Goal: Information Seeking & Learning: Learn about a topic

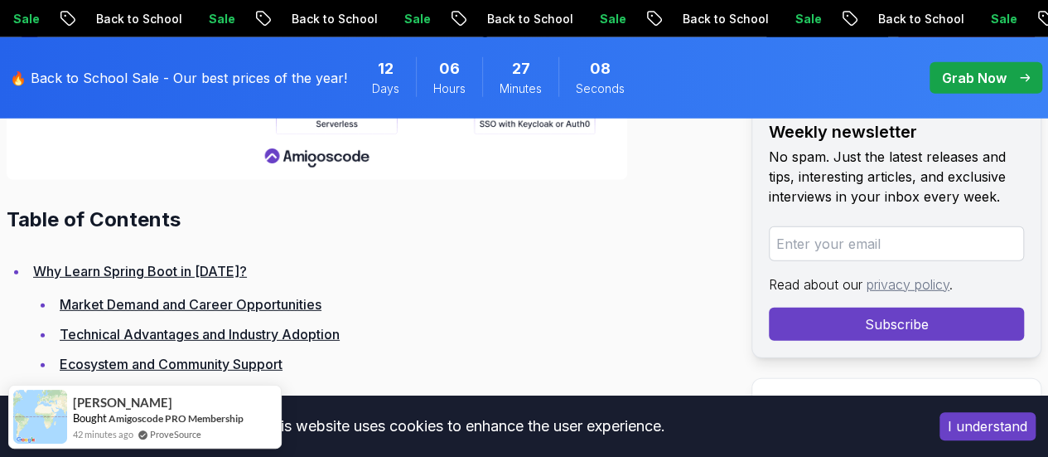
scroll to position [2264, 0]
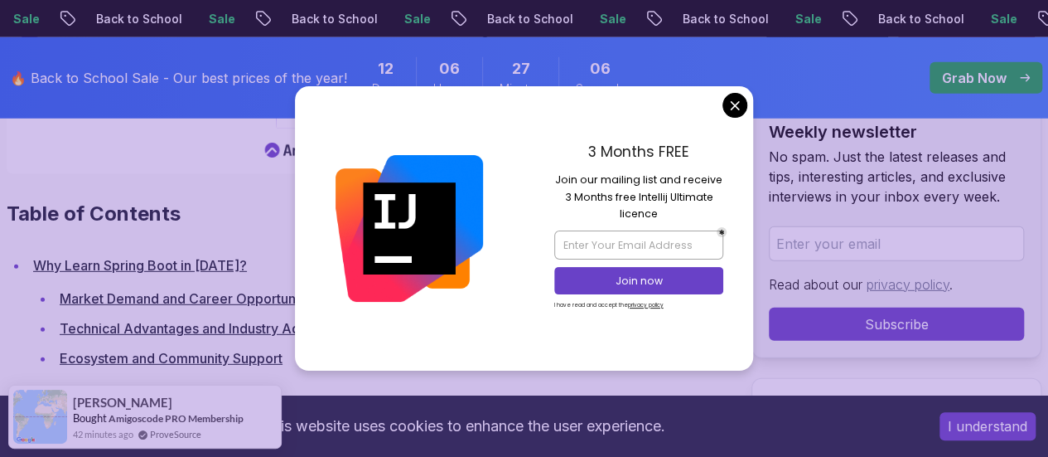
click at [770, 105] on div "🔥 Back to School Sale - Our best prices of the year! 12 Days 06 Hours 27 Minute…" at bounding box center [524, 77] width 1048 height 81
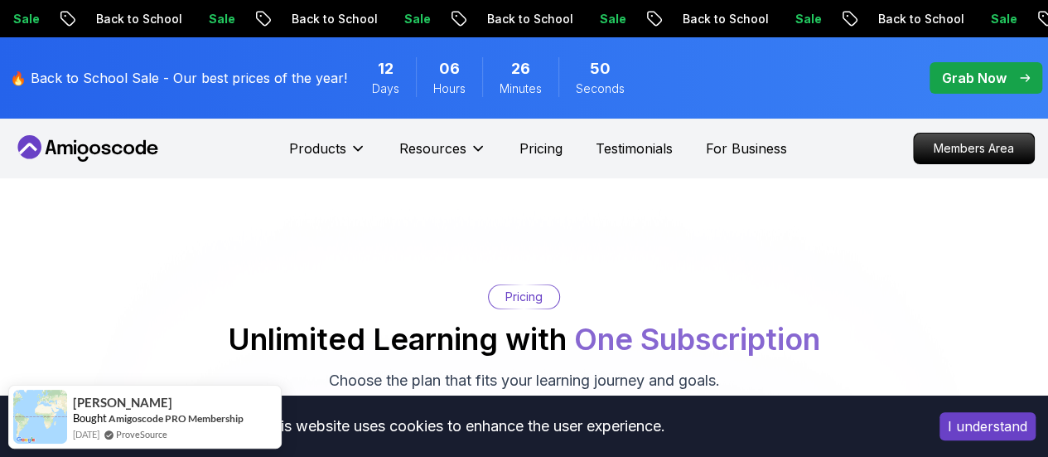
click at [491, 136] on div "Products Resources Resources Team Meet our awesome team members Blog The latest…" at bounding box center [538, 148] width 498 height 33
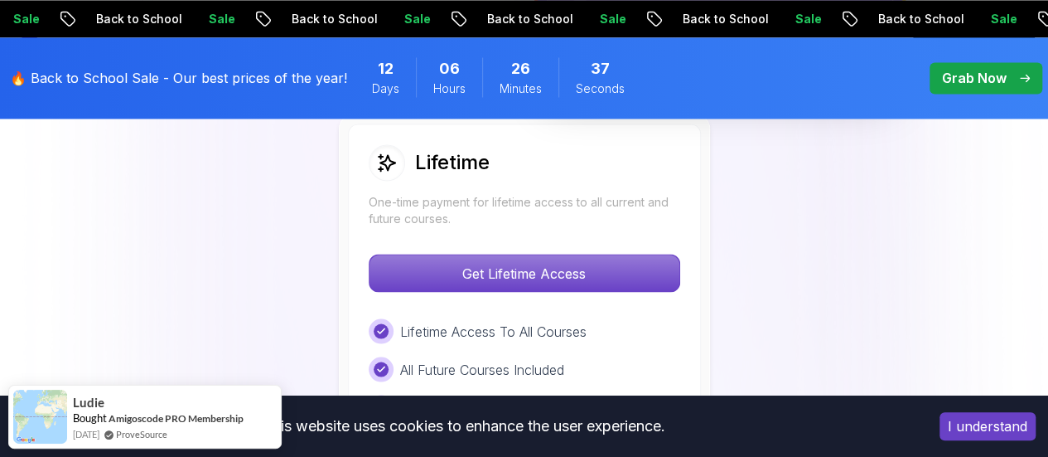
scroll to position [1297, 0]
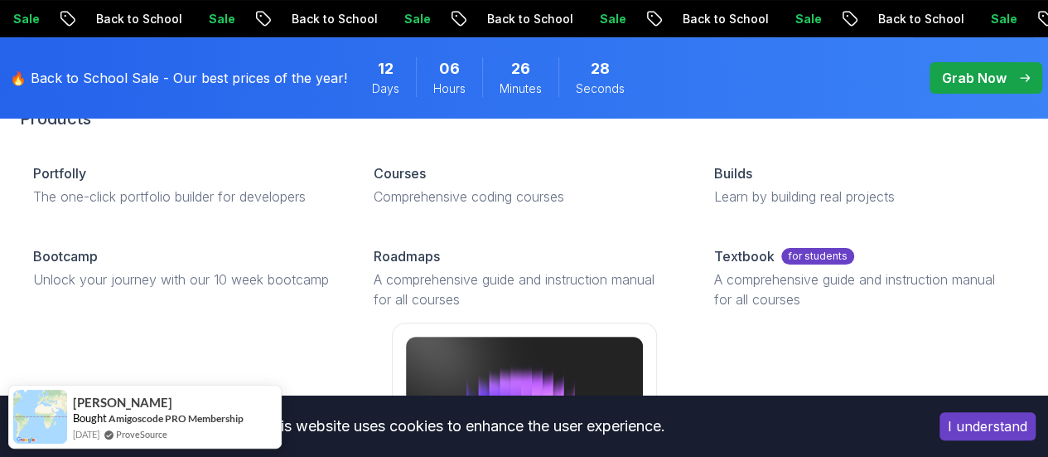
scroll to position [103, 0]
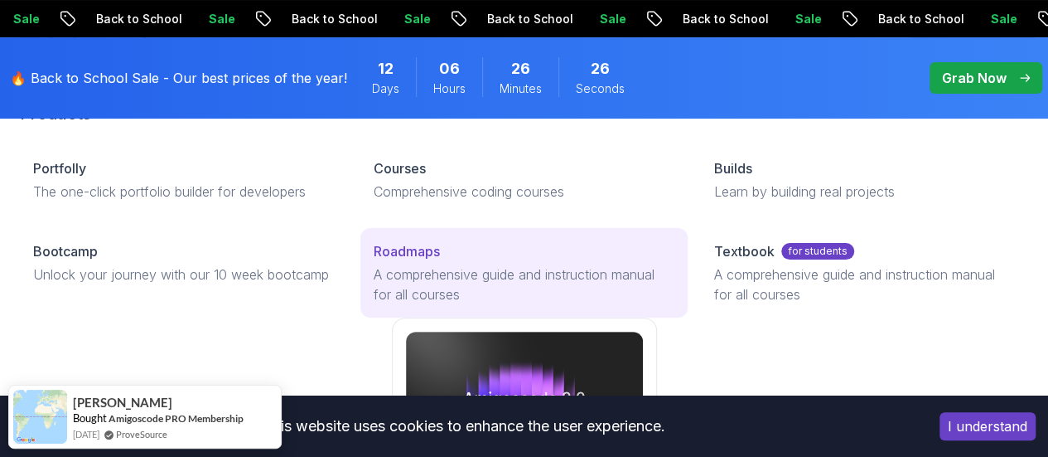
click at [374, 261] on p "Roadmaps" at bounding box center [407, 251] width 66 height 20
